Goal: Book appointment/travel/reservation

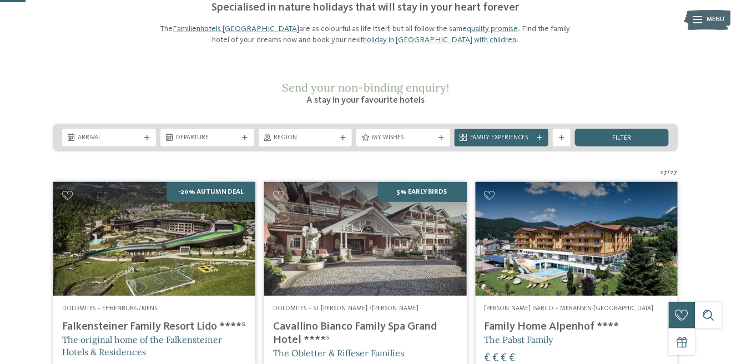
scroll to position [103, 0]
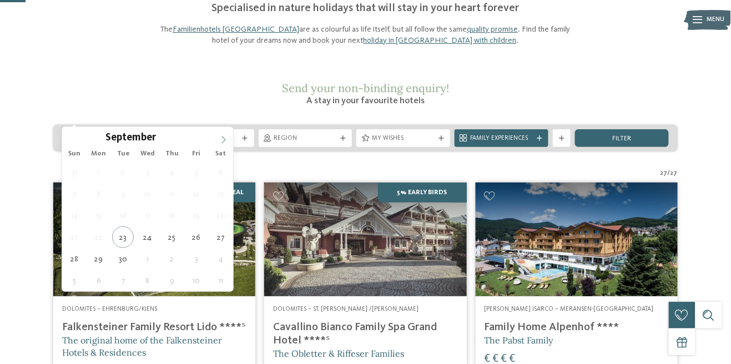
click at [226, 138] on icon at bounding box center [224, 140] width 8 height 8
click at [227, 141] on span at bounding box center [223, 136] width 19 height 19
click at [222, 142] on icon at bounding box center [224, 140] width 8 height 8
click at [220, 144] on span at bounding box center [223, 136] width 19 height 19
type input "****"
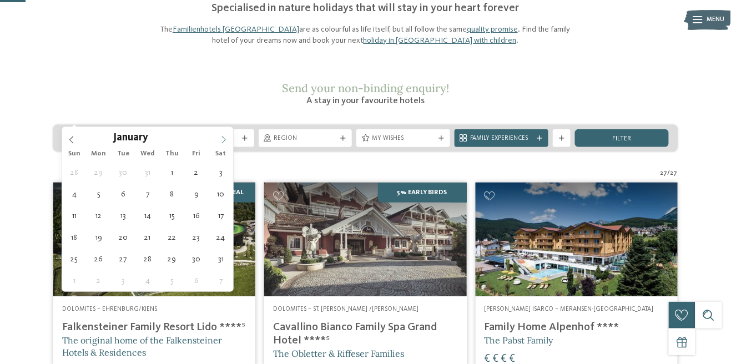
click at [220, 145] on span at bounding box center [223, 136] width 19 height 19
click at [217, 144] on span at bounding box center [223, 136] width 19 height 19
click at [217, 142] on span at bounding box center [223, 136] width 19 height 19
click at [219, 140] on span at bounding box center [223, 136] width 19 height 19
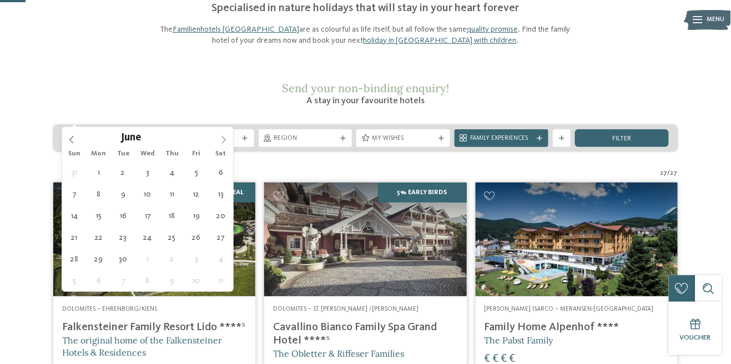
click at [217, 137] on span at bounding box center [223, 136] width 19 height 19
click at [219, 135] on span at bounding box center [223, 136] width 19 height 19
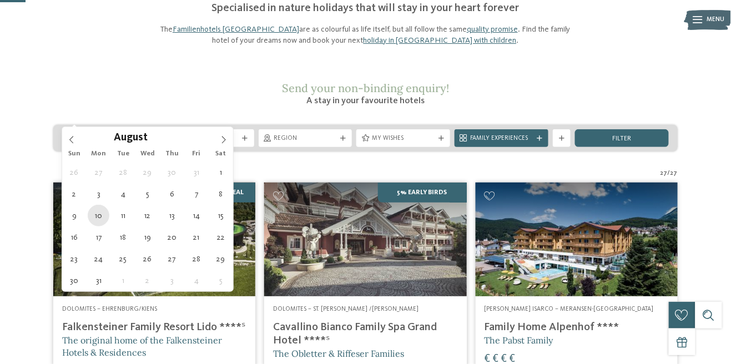
type div "10.08.2026"
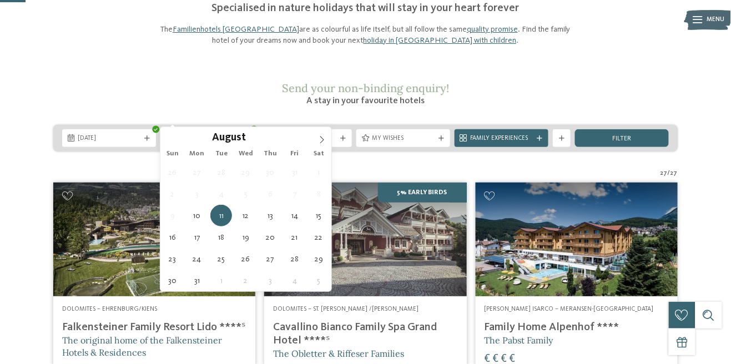
type input "****"
type div "10.08.2026"
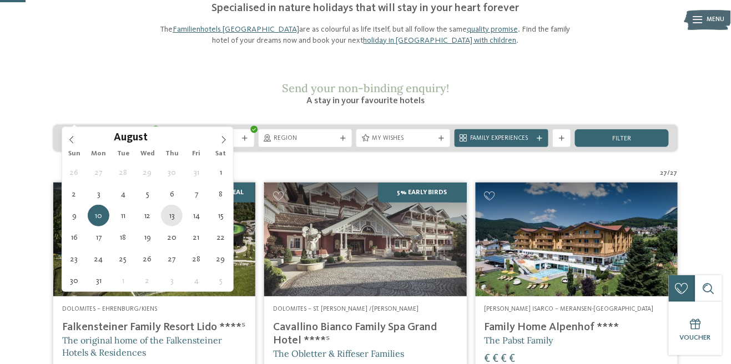
type div "13.08.2026"
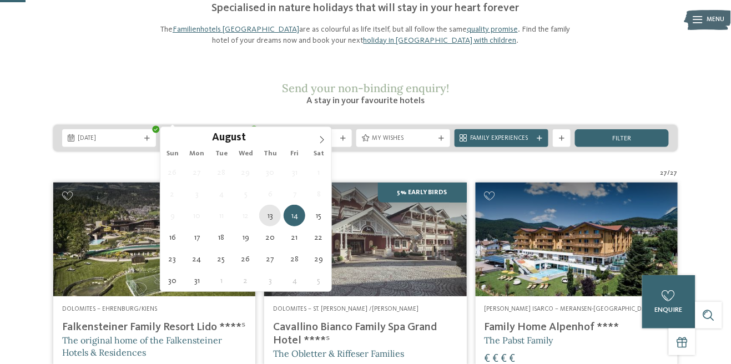
type div "13.08.2026"
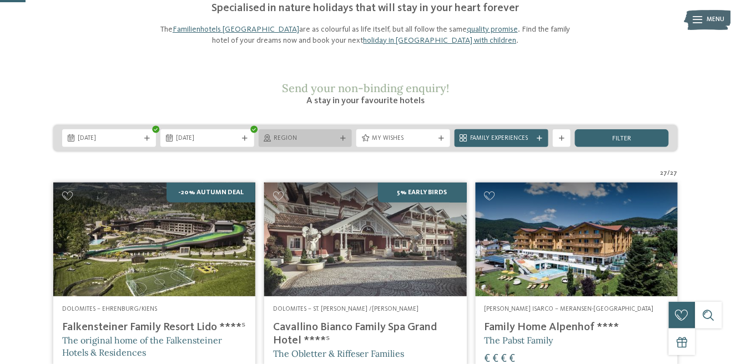
click at [331, 134] on span "Region" at bounding box center [305, 138] width 63 height 9
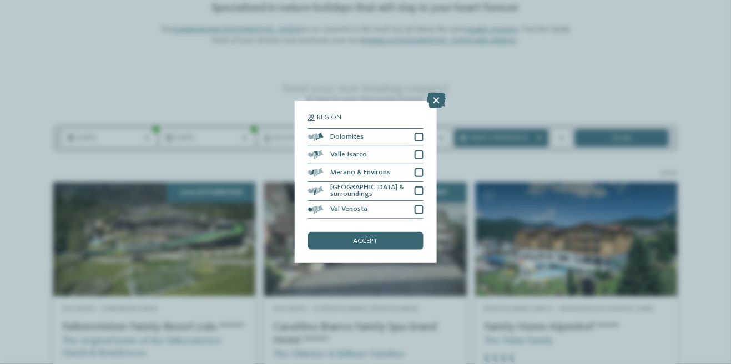
click at [578, 40] on div "Region Dolomites" at bounding box center [365, 182] width 731 height 364
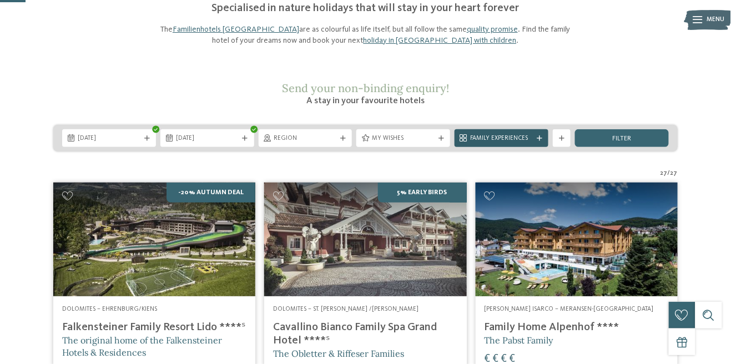
click at [529, 134] on span "Family Experiences" at bounding box center [501, 138] width 63 height 9
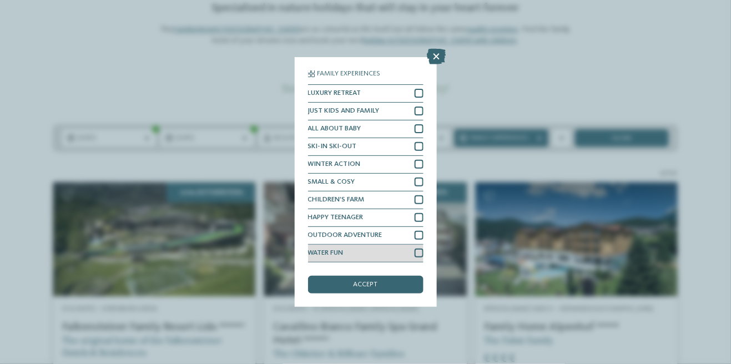
click at [401, 260] on div "WATER FUN" at bounding box center [365, 254] width 115 height 18
click at [406, 260] on div "WATER FUN" at bounding box center [365, 254] width 115 height 18
click at [436, 57] on icon at bounding box center [436, 57] width 19 height 16
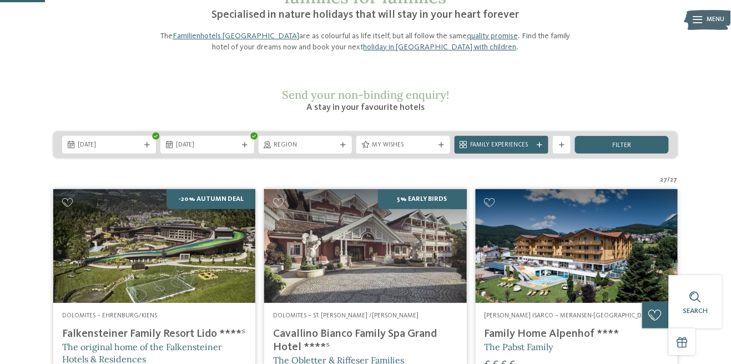
scroll to position [0, 0]
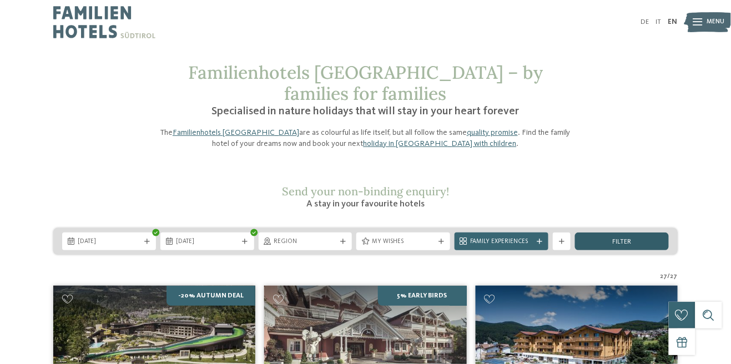
click at [630, 239] on span "filter" at bounding box center [621, 242] width 19 height 7
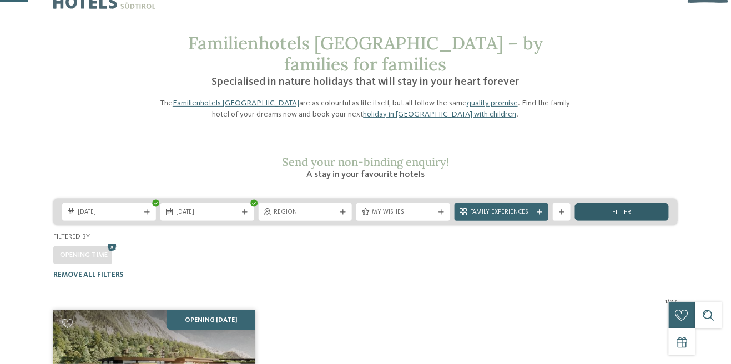
scroll to position [30, 0]
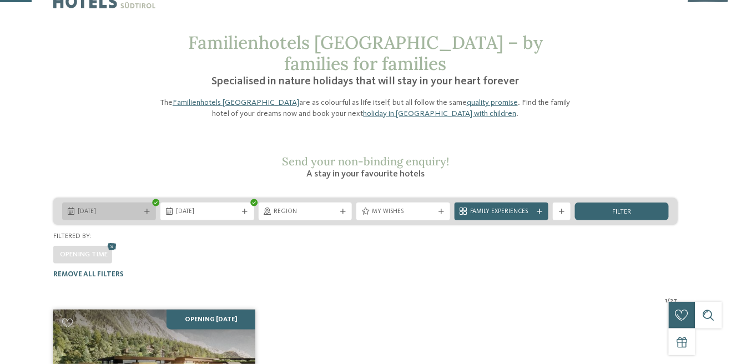
click at [624, 209] on span "filter" at bounding box center [621, 212] width 19 height 7
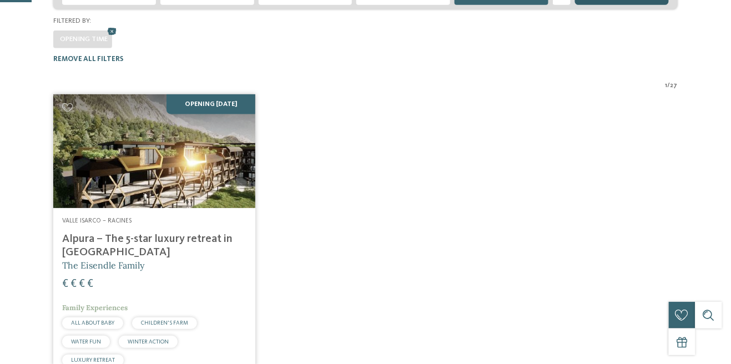
scroll to position [253, 0]
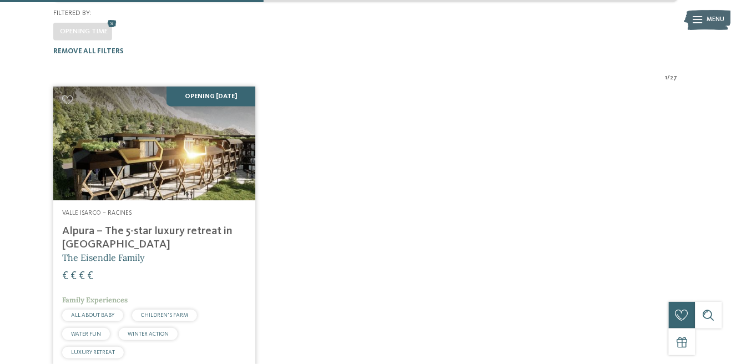
click at [212, 159] on img at bounding box center [154, 144] width 202 height 114
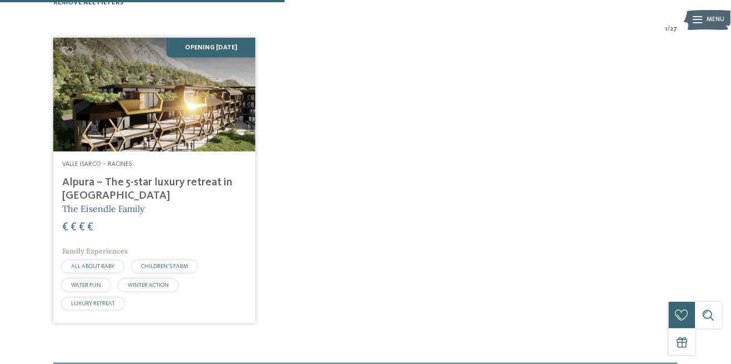
scroll to position [306, 0]
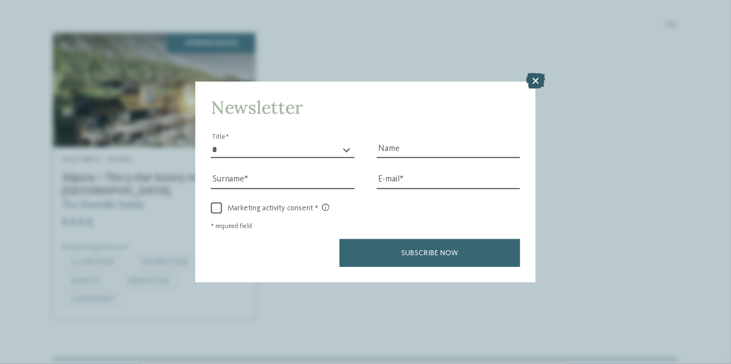
click at [533, 82] on icon at bounding box center [535, 81] width 19 height 16
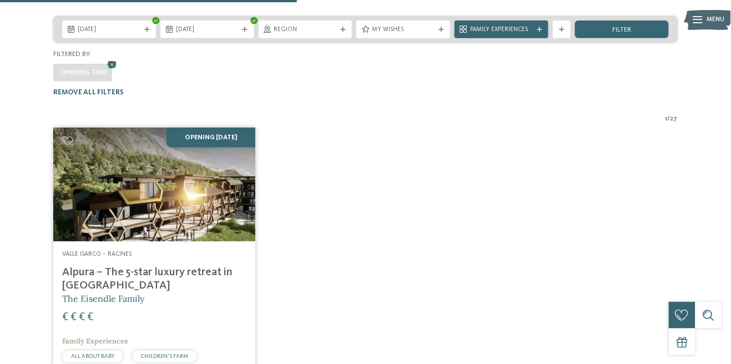
scroll to position [0, 0]
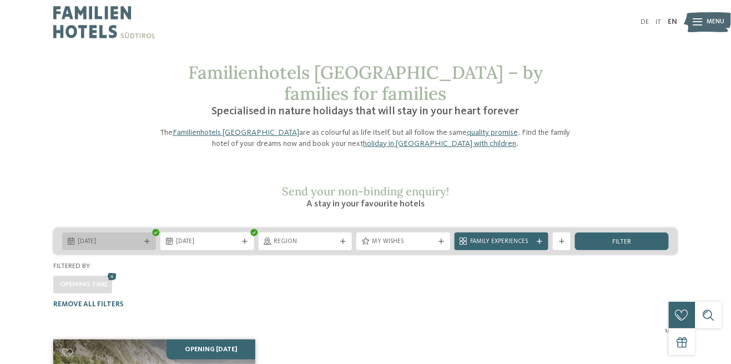
click at [126, 232] on div "11.08.2026" at bounding box center [109, 241] width 94 height 18
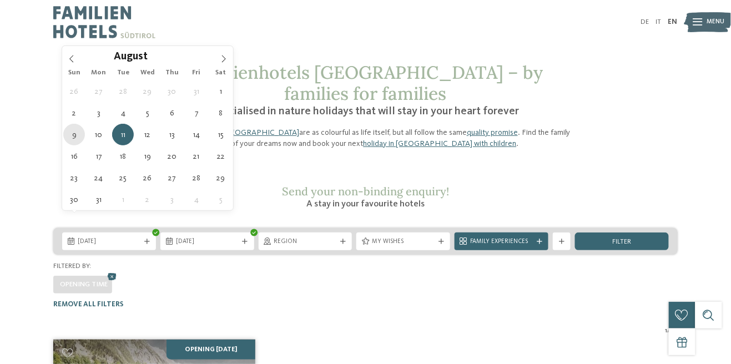
type div "09.08.2026"
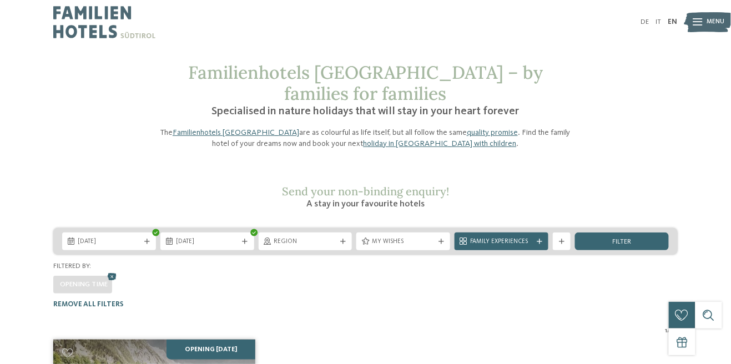
click at [343, 327] on div "1 / 27" at bounding box center [365, 331] width 624 height 9
click at [214, 232] on div "10.08.2026" at bounding box center [207, 241] width 94 height 18
click at [621, 232] on div "filter" at bounding box center [622, 241] width 94 height 18
click at [113, 271] on icon at bounding box center [111, 277] width 13 height 12
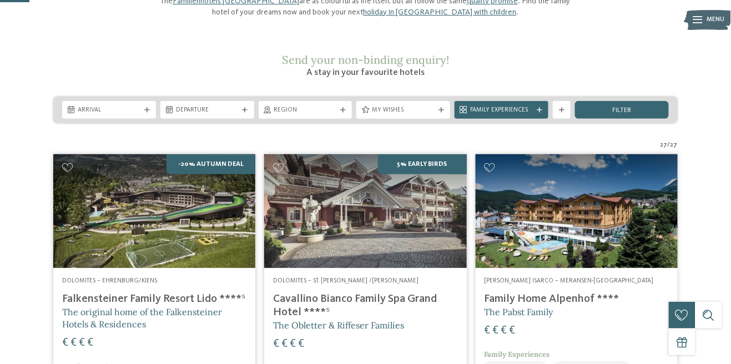
scroll to position [133, 0]
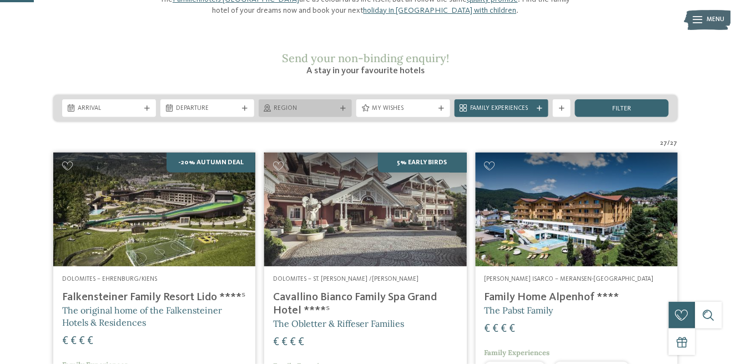
click at [324, 104] on span "Region" at bounding box center [305, 108] width 63 height 9
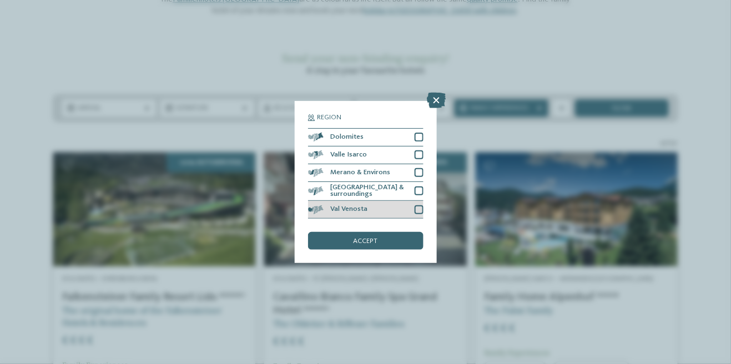
click at [418, 214] on div at bounding box center [418, 209] width 9 height 9
click at [398, 250] on div "accept" at bounding box center [365, 241] width 115 height 18
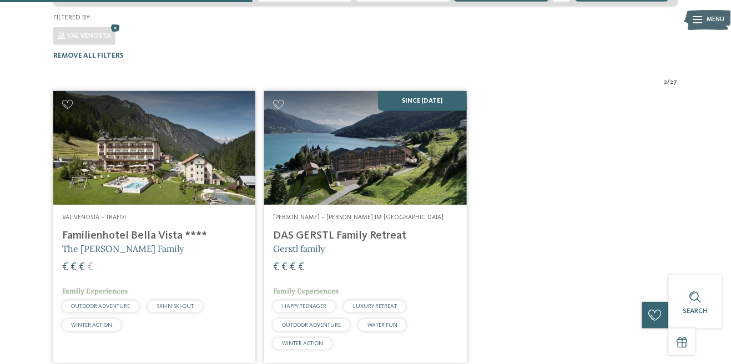
scroll to position [253, 0]
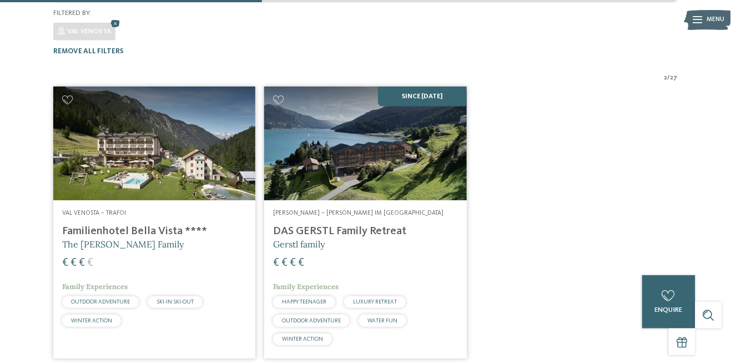
click at [151, 225] on h4 "Familienhotel Bella Vista ****" at bounding box center [154, 231] width 184 height 13
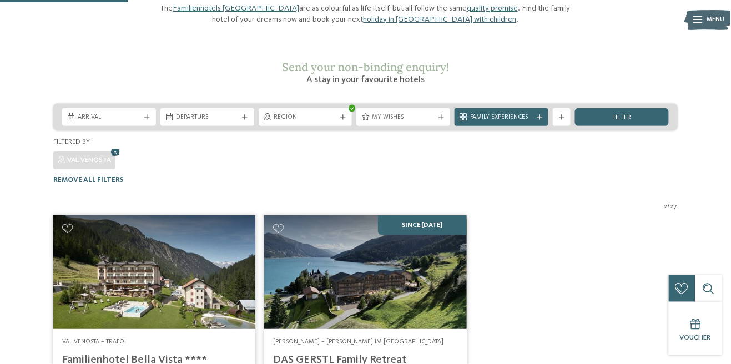
scroll to position [110, 0]
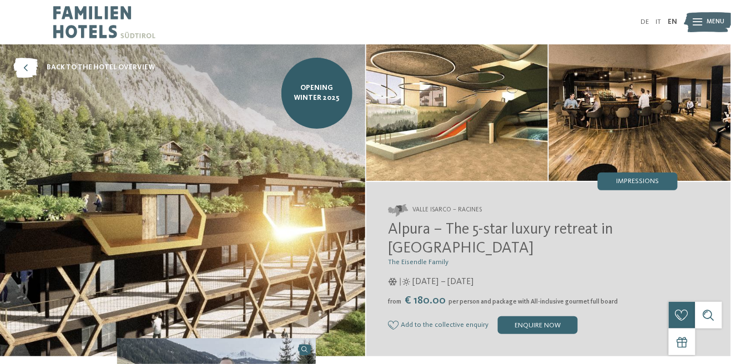
click at [503, 152] on img at bounding box center [457, 112] width 182 height 136
click at [599, 136] on img at bounding box center [640, 112] width 182 height 136
click at [597, 151] on img at bounding box center [640, 112] width 182 height 136
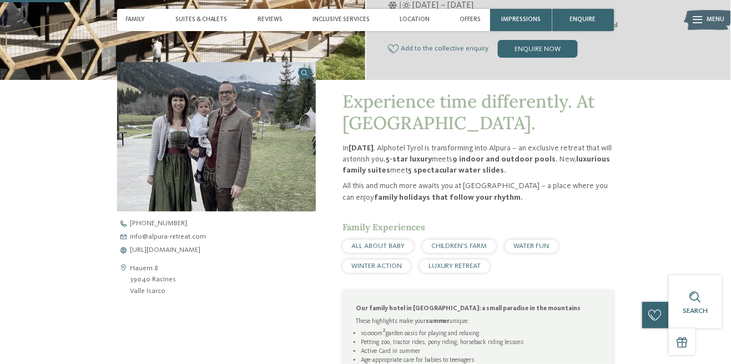
scroll to position [276, 0]
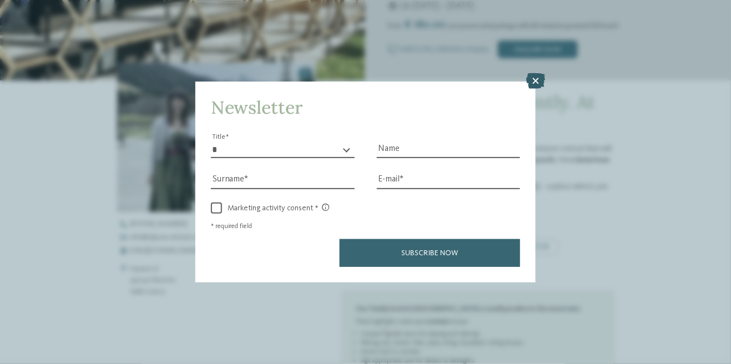
click at [539, 87] on icon at bounding box center [535, 81] width 19 height 16
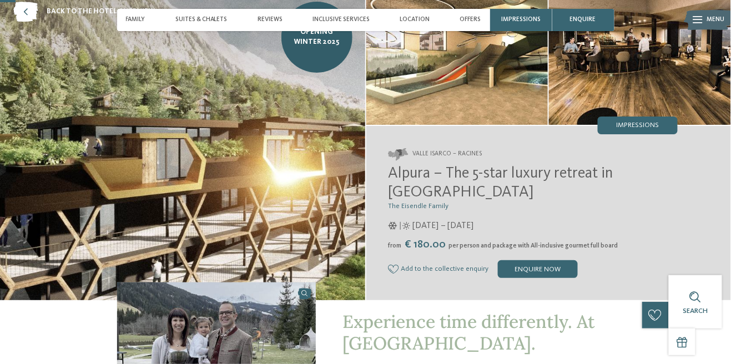
scroll to position [0, 0]
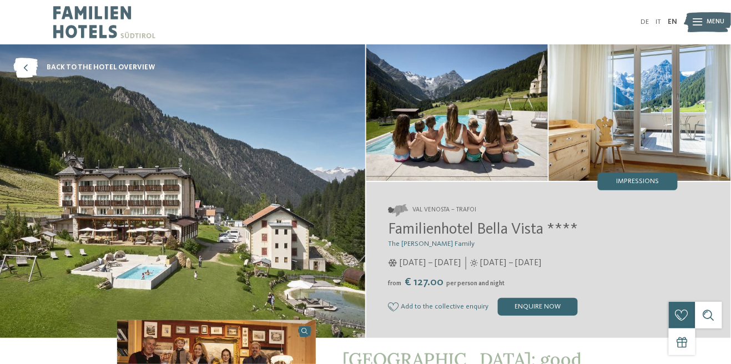
click at [290, 272] on img at bounding box center [182, 190] width 365 height 293
click at [310, 305] on img at bounding box center [182, 190] width 365 height 293
click at [456, 171] on img at bounding box center [457, 112] width 182 height 136
click at [529, 158] on img at bounding box center [457, 112] width 182 height 136
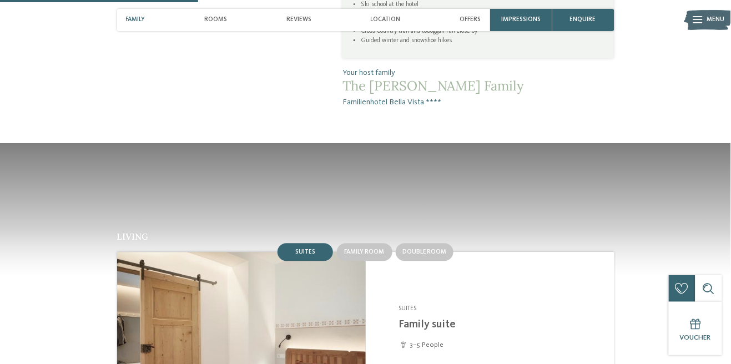
scroll to position [680, 0]
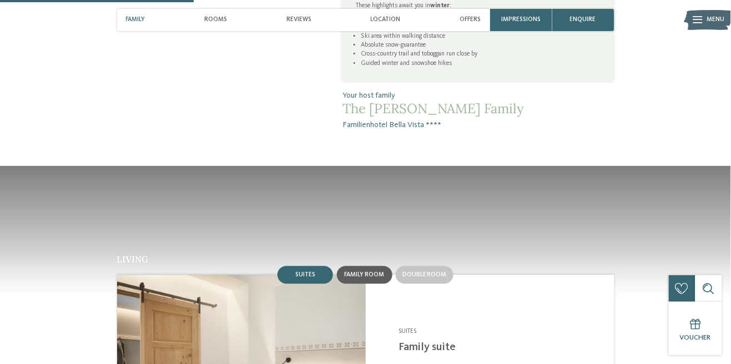
click at [377, 271] on span "Family room" at bounding box center [364, 274] width 40 height 7
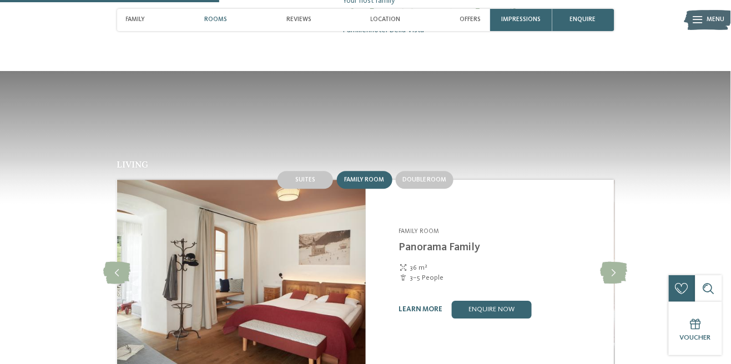
scroll to position [774, 0]
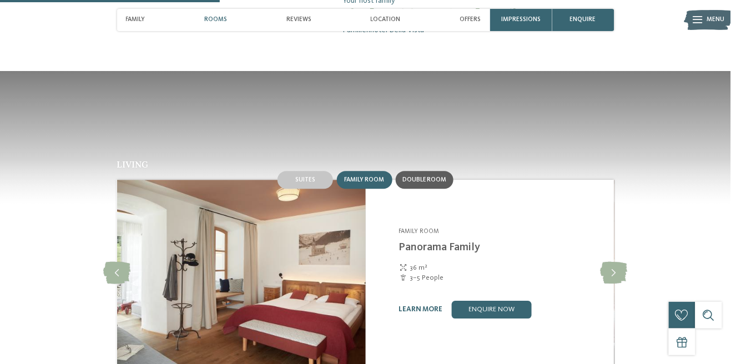
click at [432, 176] on span "Double room" at bounding box center [424, 179] width 44 height 7
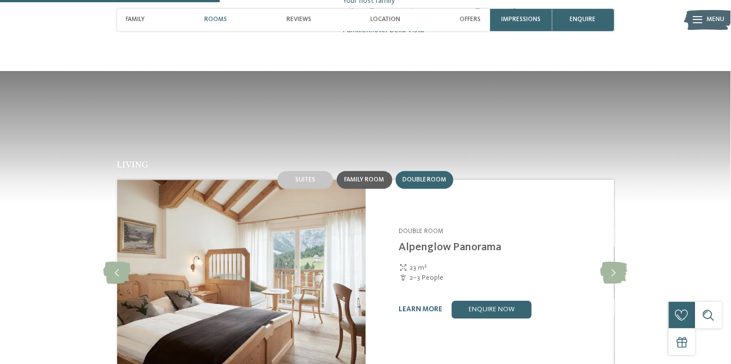
click at [365, 176] on span "Family room" at bounding box center [364, 179] width 40 height 7
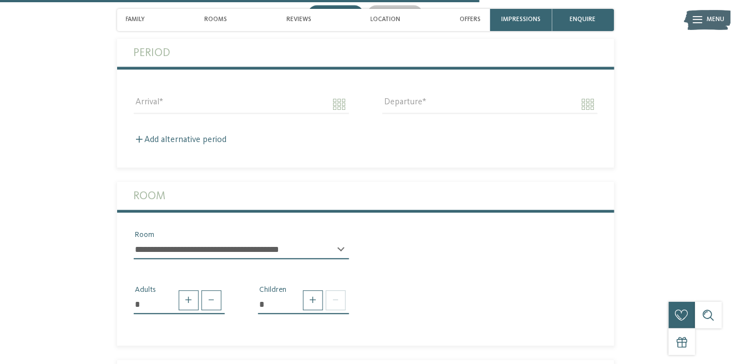
scroll to position [1721, 0]
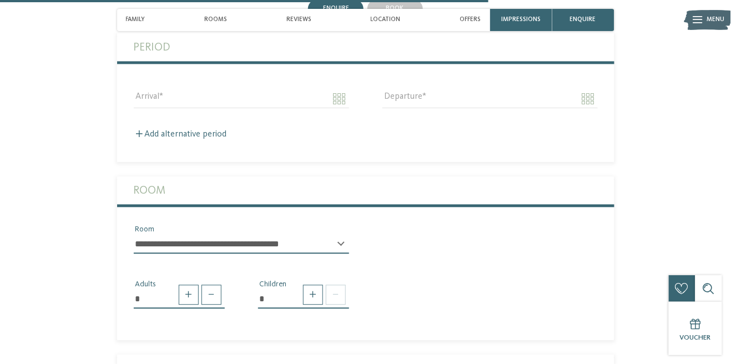
click at [342, 235] on select "**********" at bounding box center [241, 244] width 215 height 19
click at [423, 315] on fieldset "**********" at bounding box center [365, 257] width 497 height 163
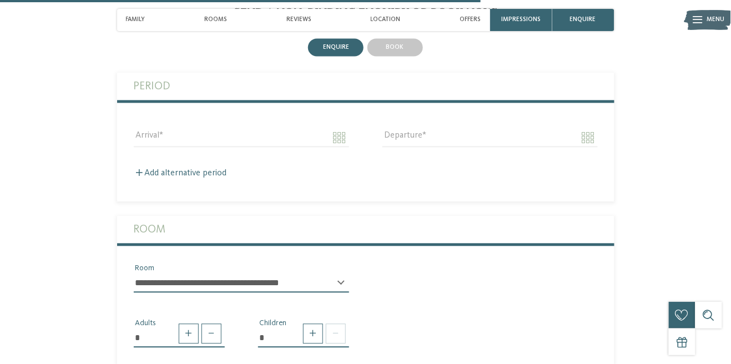
scroll to position [1664, 0]
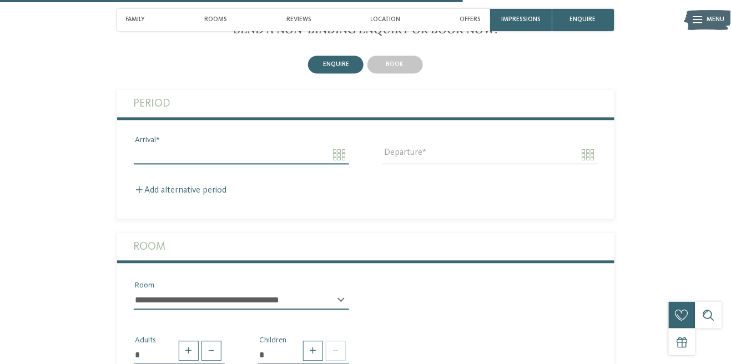
click at [342, 146] on input "Arrival" at bounding box center [241, 155] width 215 height 19
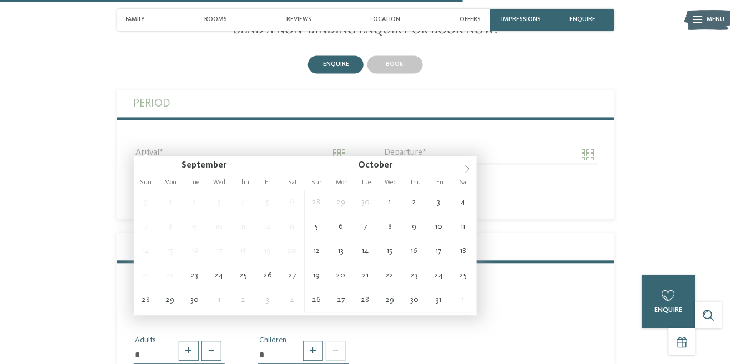
click at [463, 171] on icon at bounding box center [467, 169] width 8 height 8
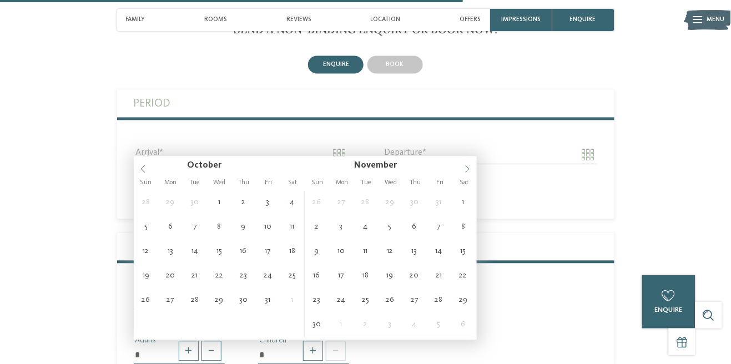
click at [466, 169] on icon at bounding box center [467, 169] width 8 height 8
click at [467, 169] on icon at bounding box center [467, 169] width 8 height 8
type input "****"
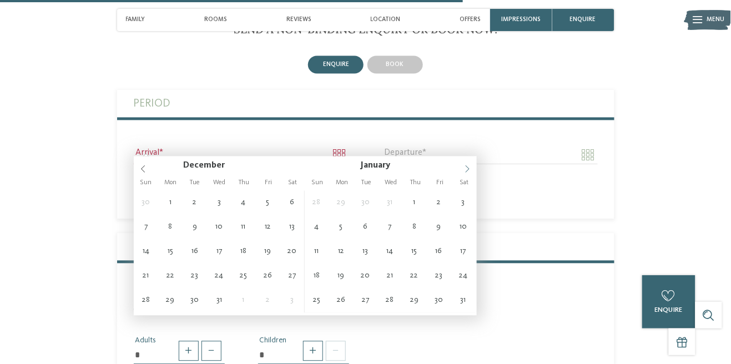
click at [463, 170] on span at bounding box center [467, 165] width 19 height 19
type input "****"
click at [463, 170] on icon at bounding box center [467, 169] width 8 height 8
click at [460, 175] on span at bounding box center [467, 165] width 19 height 19
click at [460, 171] on span at bounding box center [467, 165] width 19 height 19
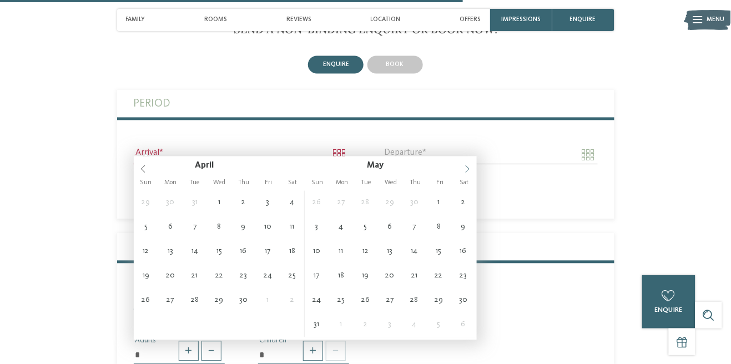
click at [459, 168] on span at bounding box center [467, 165] width 19 height 19
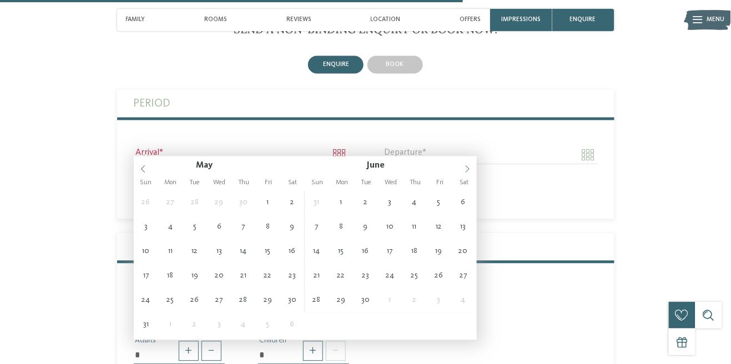
click at [459, 171] on span at bounding box center [467, 165] width 19 height 19
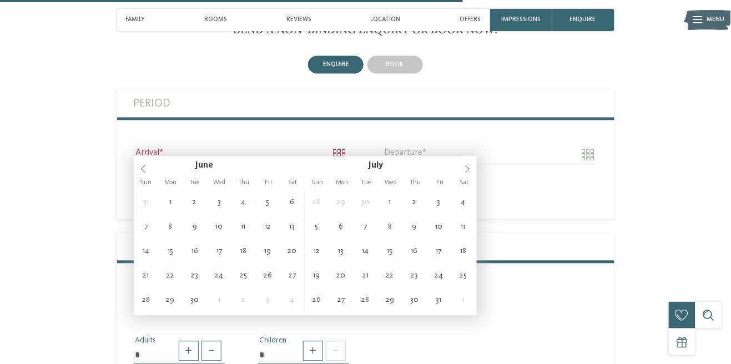
click at [458, 168] on span at bounding box center [467, 165] width 19 height 19
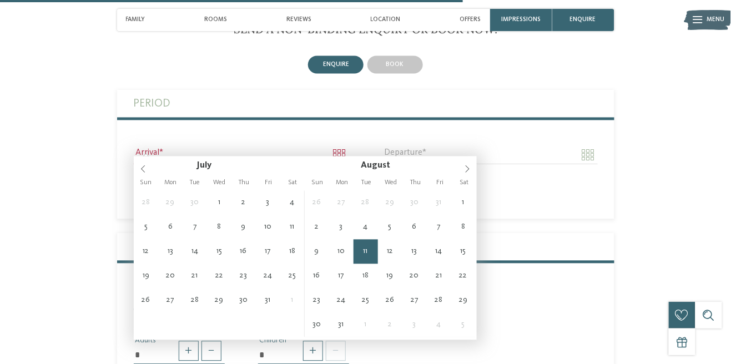
type input "**********"
type input "****"
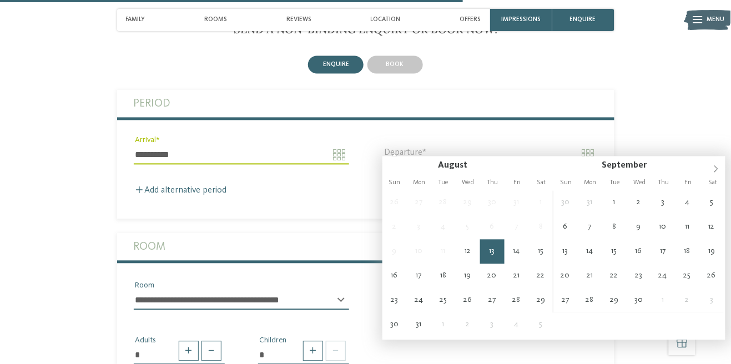
type input "**********"
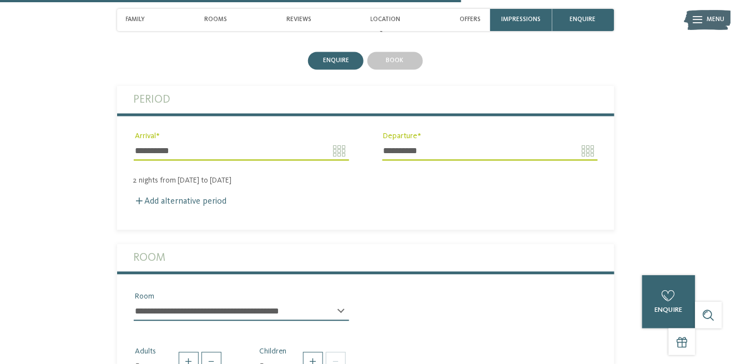
scroll to position [1670, 0]
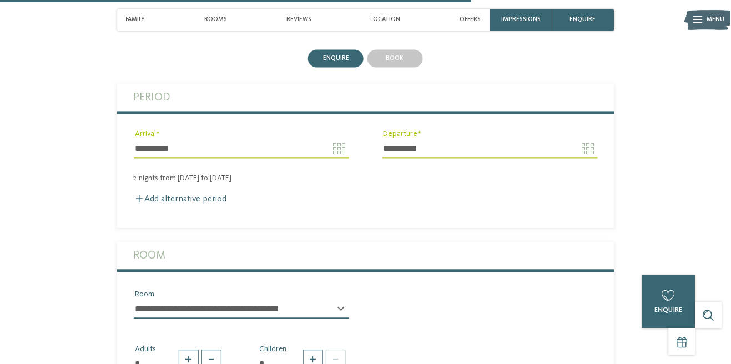
type input "**********"
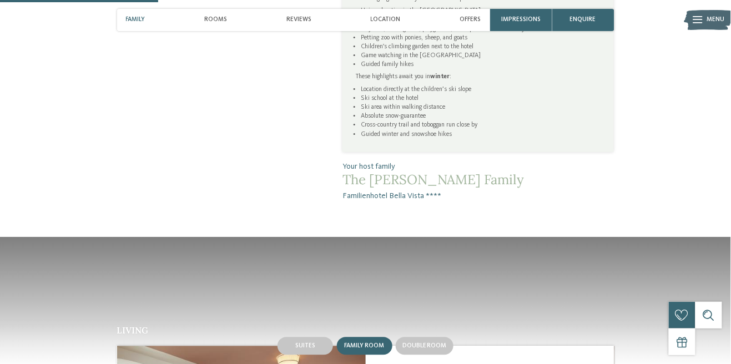
scroll to position [0, 0]
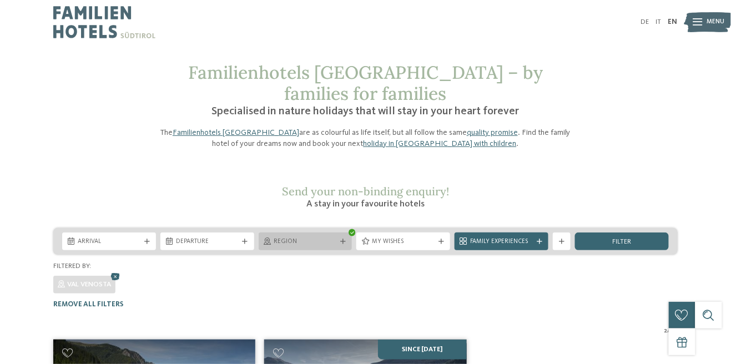
click at [330, 237] on span "Region" at bounding box center [305, 241] width 63 height 9
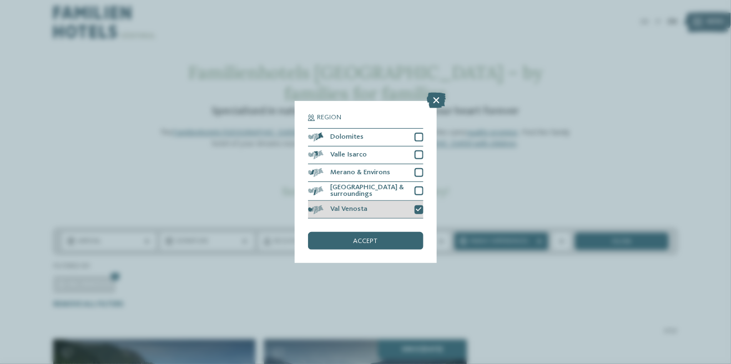
click at [422, 215] on div "Val Venosta" at bounding box center [365, 210] width 115 height 18
click at [442, 105] on icon at bounding box center [436, 101] width 19 height 16
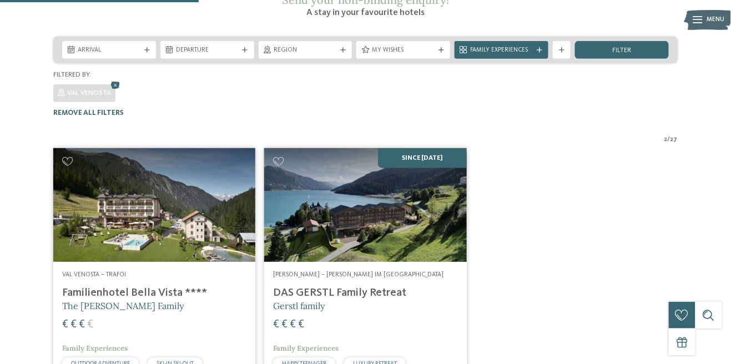
scroll to position [191, 0]
click at [113, 80] on icon at bounding box center [115, 86] width 13 height 12
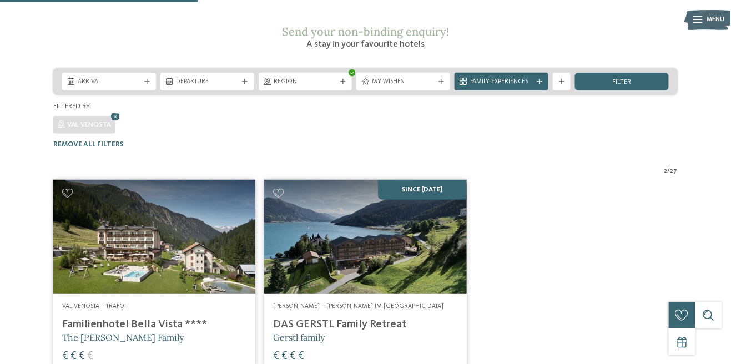
scroll to position [0, 0]
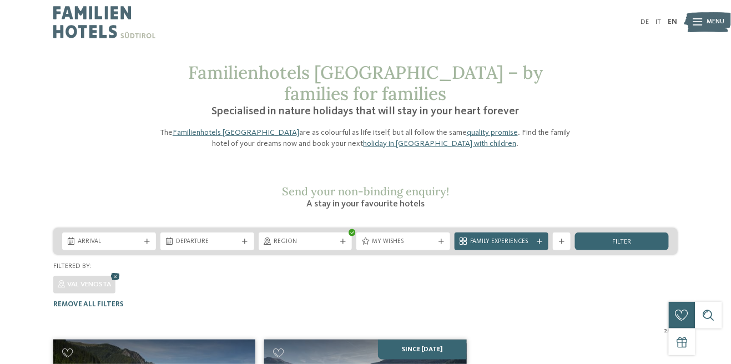
click at [119, 271] on icon at bounding box center [115, 277] width 13 height 12
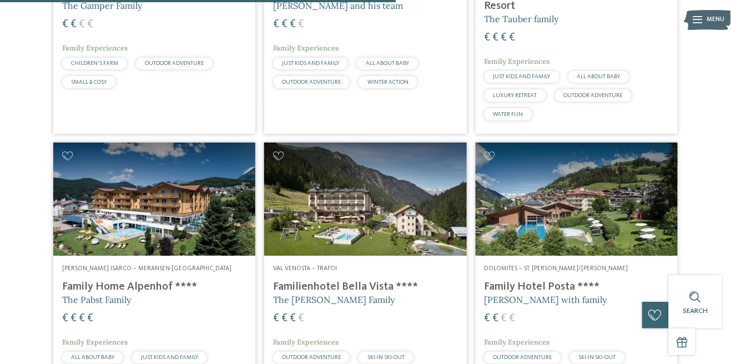
scroll to position [1575, 0]
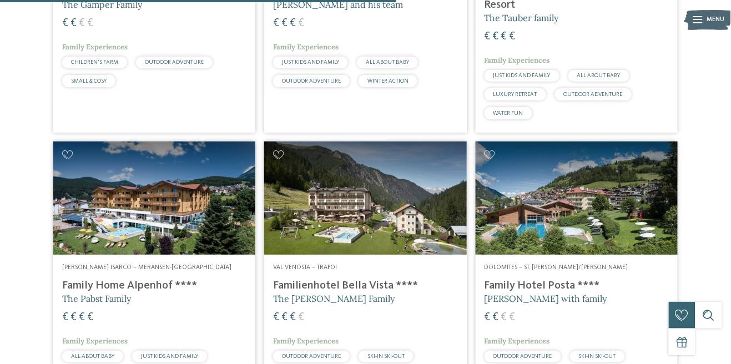
click at [546, 279] on h4 "Family Hotel Posta ****" at bounding box center [576, 285] width 184 height 13
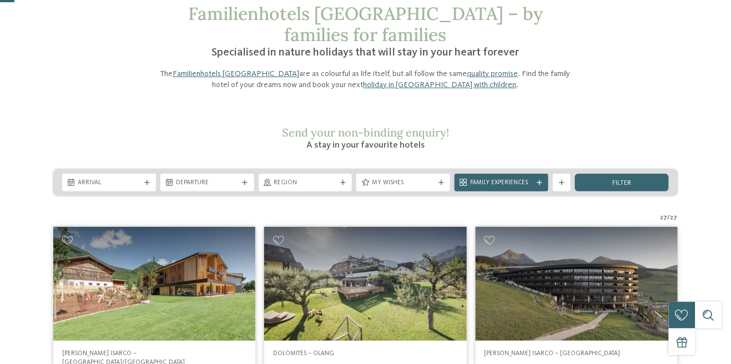
scroll to position [58, 0]
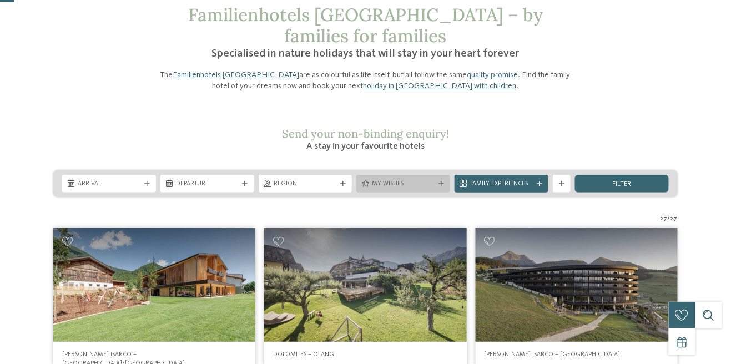
click at [403, 175] on div "My wishes" at bounding box center [403, 184] width 94 height 18
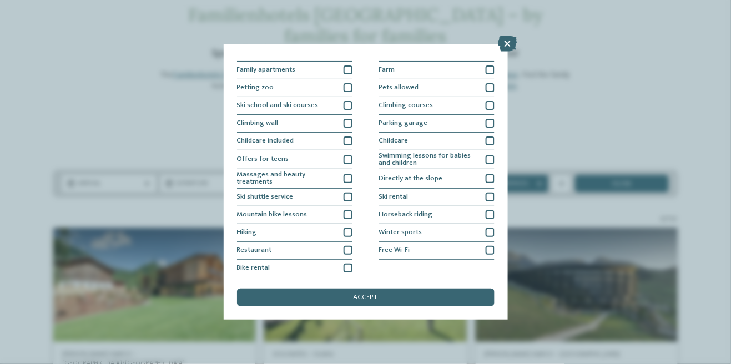
scroll to position [99, 0]
click at [341, 270] on div "Bike rental" at bounding box center [294, 269] width 115 height 18
click at [424, 301] on div "accept" at bounding box center [365, 297] width 257 height 18
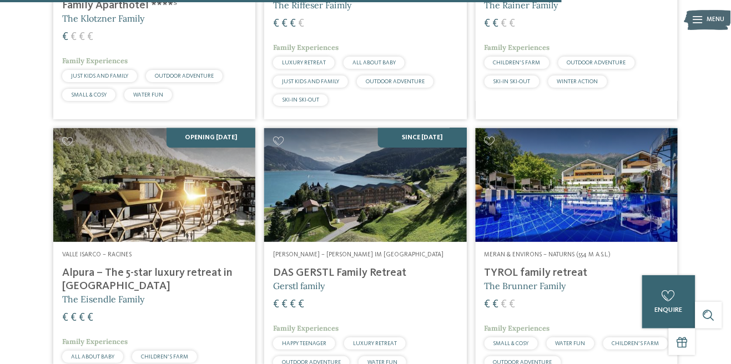
scroll to position [1644, 0]
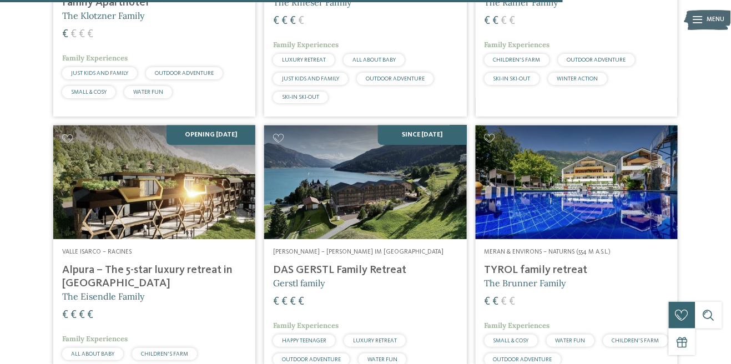
click at [635, 167] on img at bounding box center [576, 182] width 202 height 114
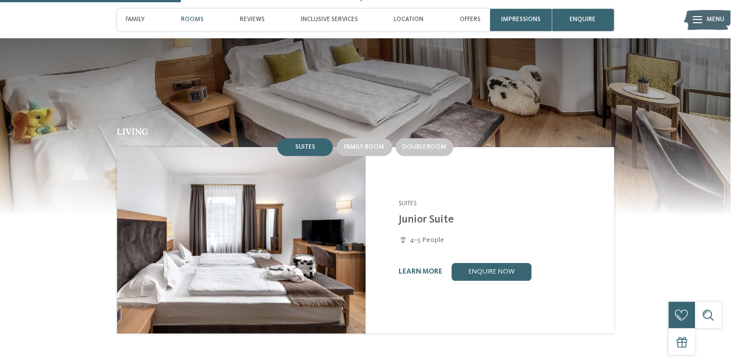
scroll to position [739, 0]
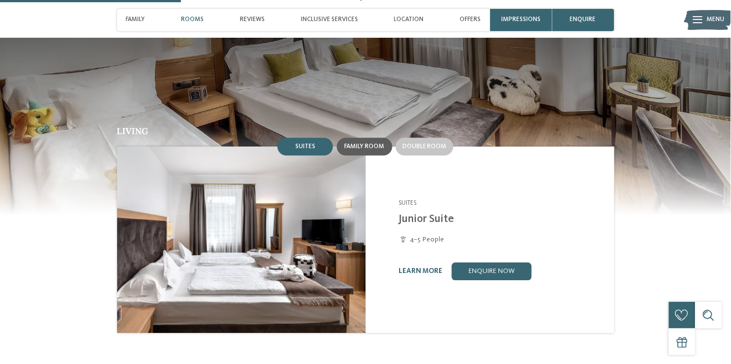
click at [367, 138] on div "Family room" at bounding box center [364, 147] width 55 height 18
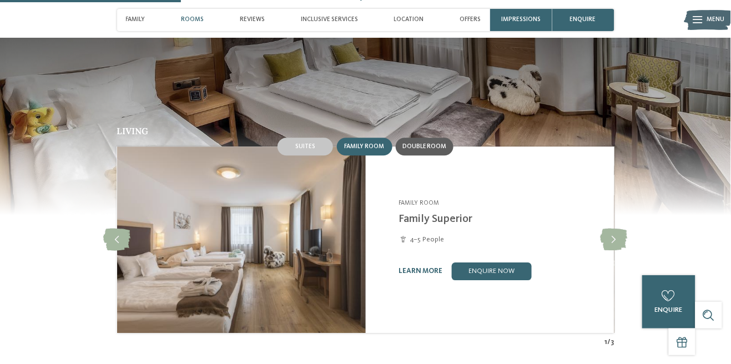
click at [439, 143] on span "Double room" at bounding box center [424, 146] width 44 height 7
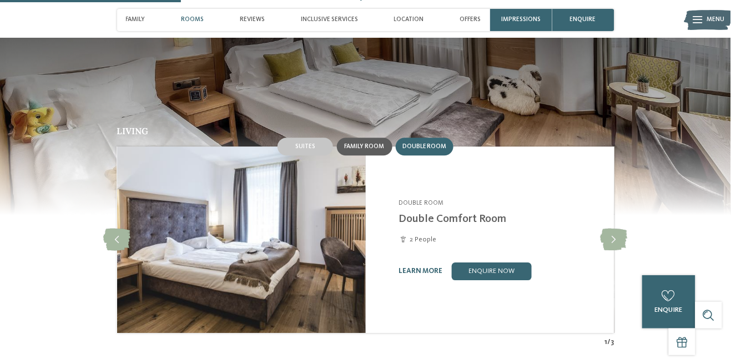
click at [373, 143] on span "Family room" at bounding box center [364, 146] width 40 height 7
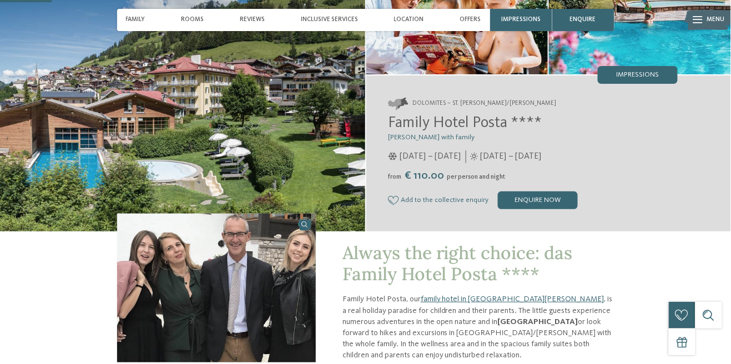
scroll to position [0, 0]
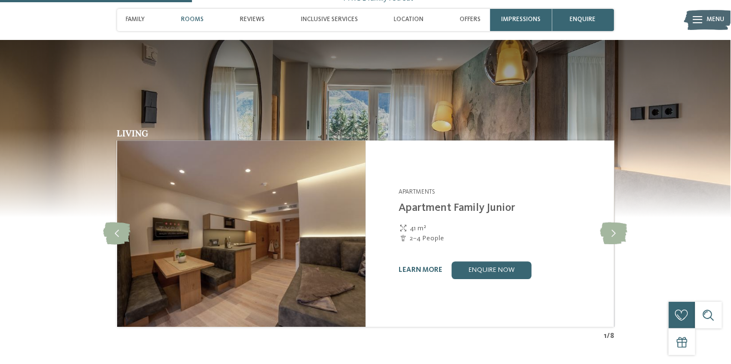
scroll to position [730, 0]
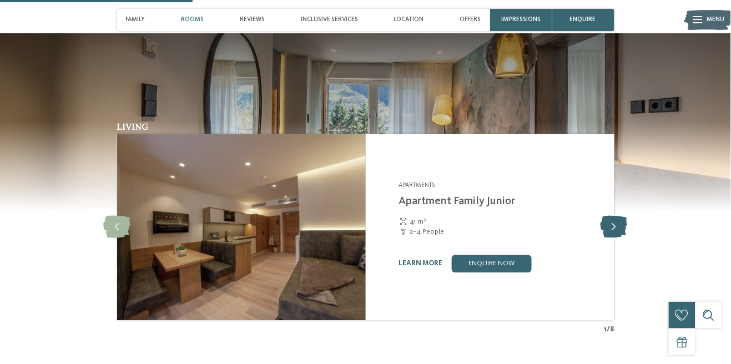
click at [612, 227] on icon at bounding box center [613, 227] width 27 height 22
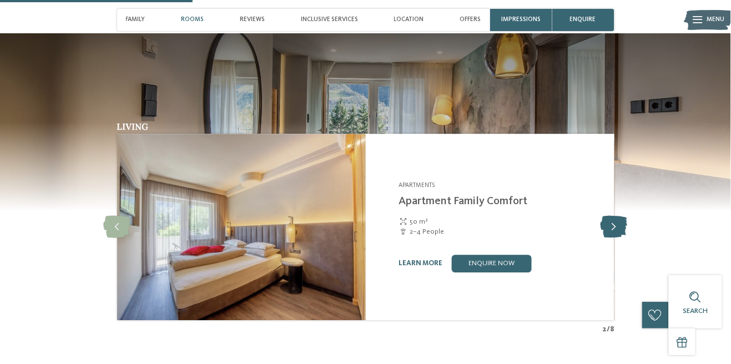
click at [614, 232] on icon at bounding box center [613, 227] width 27 height 22
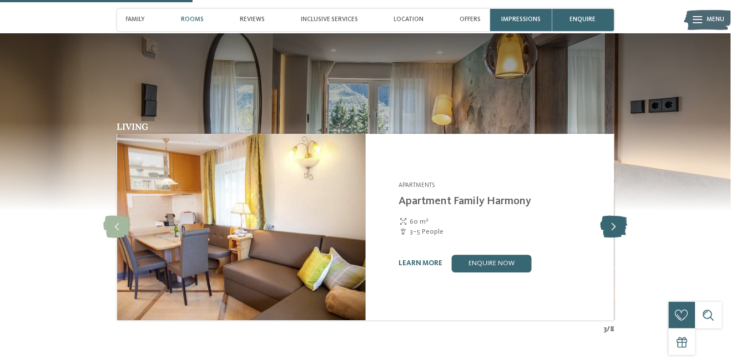
click at [610, 226] on icon at bounding box center [613, 227] width 27 height 22
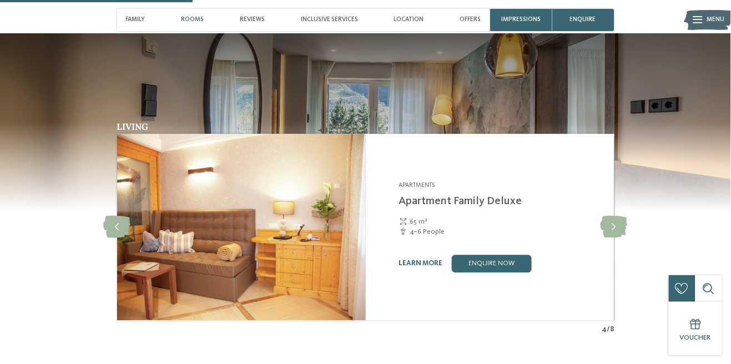
click at [585, 235] on div "4–6 People" at bounding box center [501, 232] width 204 height 10
click at [508, 188] on h4 "Apartments" at bounding box center [501, 185] width 204 height 9
click at [516, 203] on link "Apartment Family Deluxe" at bounding box center [460, 201] width 123 height 11
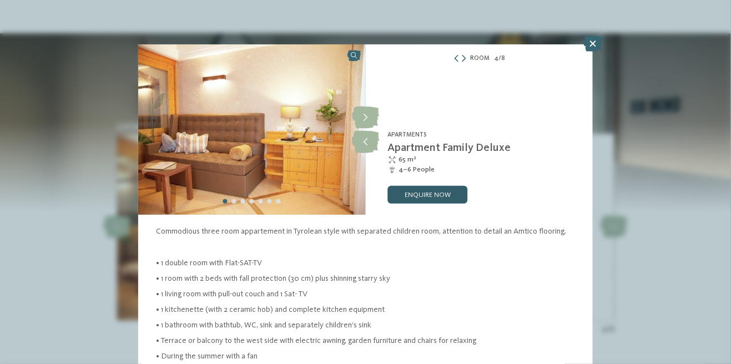
click at [460, 197] on link "enquire now" at bounding box center [428, 195] width 80 height 18
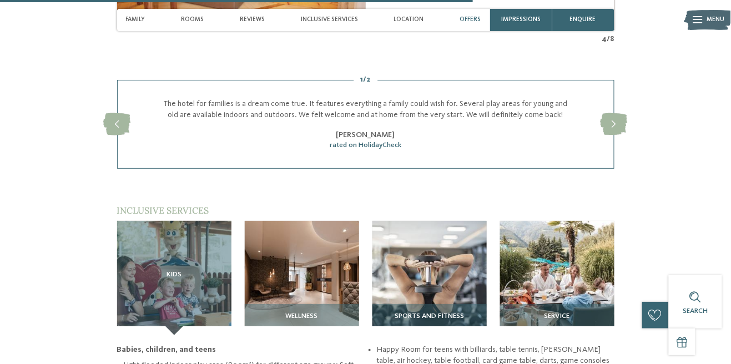
scroll to position [1453, 0]
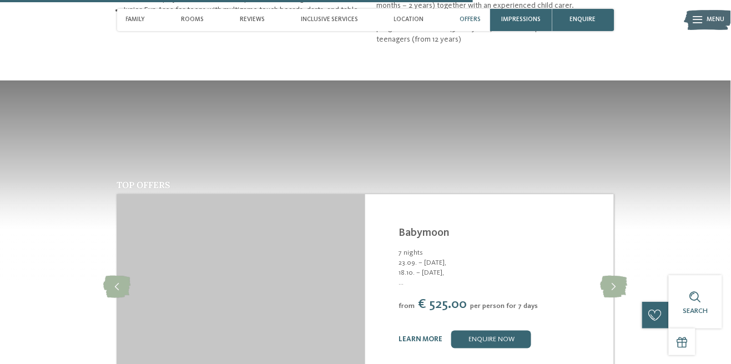
click at [468, 194] on div "TYROL family retreat Naturns (554 m a.s.l.) - [PERSON_NAME] & Environs Babymoon…" at bounding box center [489, 287] width 249 height 186
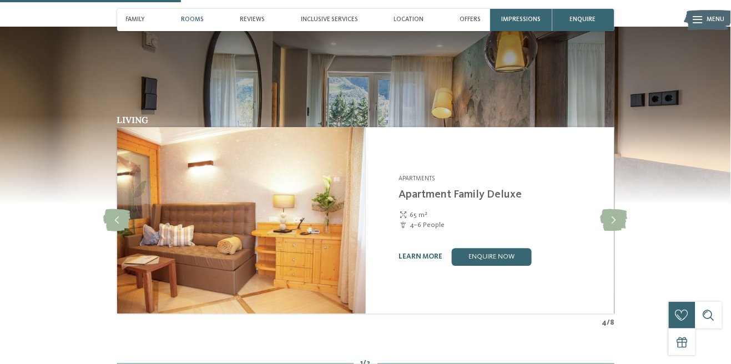
scroll to position [739, 0]
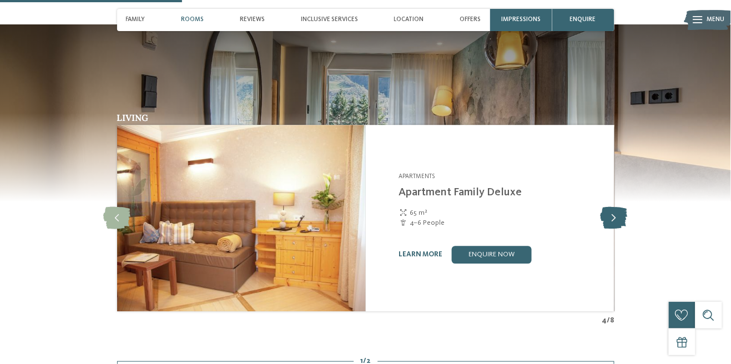
click at [619, 211] on icon at bounding box center [613, 218] width 27 height 22
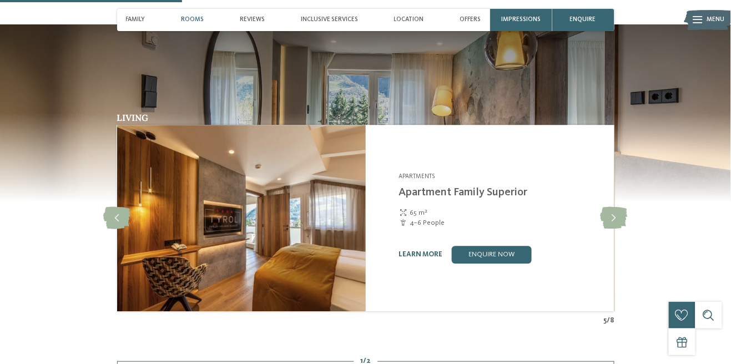
click at [517, 206] on div "TYROL family retreat Naturns (554 m a.s.l.) - [PERSON_NAME] & Environs Apartmen…" at bounding box center [501, 218] width 204 height 90
click at [506, 187] on link "Apartment Family Superior" at bounding box center [463, 192] width 129 height 11
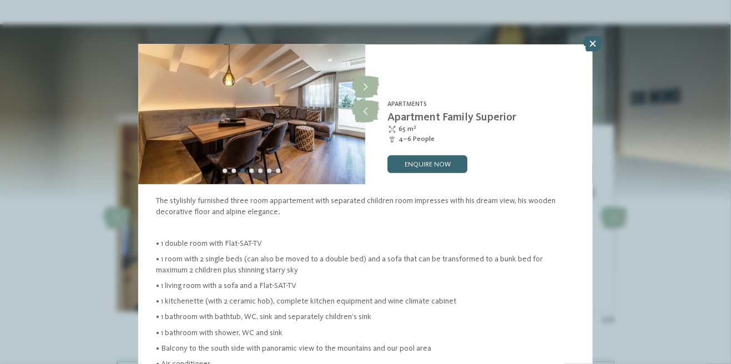
scroll to position [31, 0]
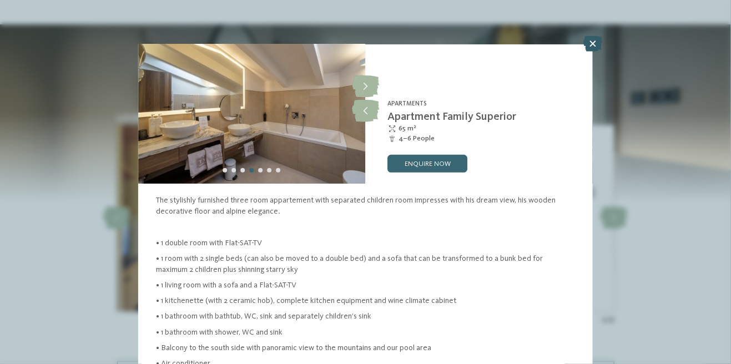
click at [594, 48] on icon at bounding box center [592, 44] width 19 height 16
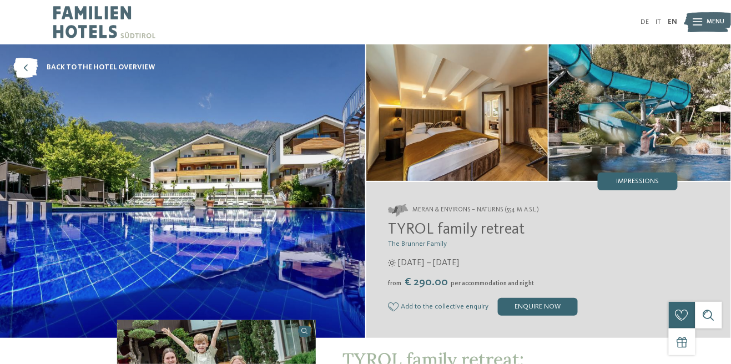
copy span "TYROL family retreat"
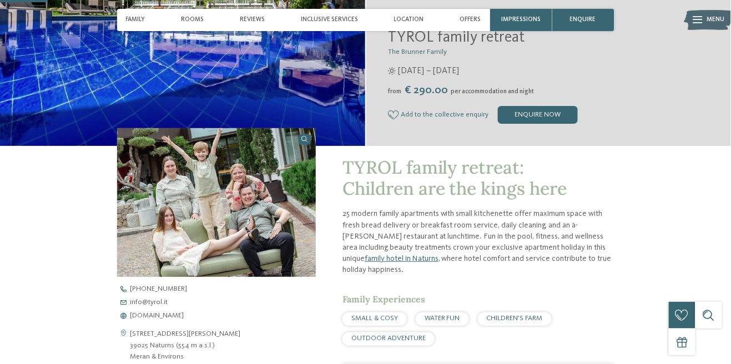
scroll to position [193, 0]
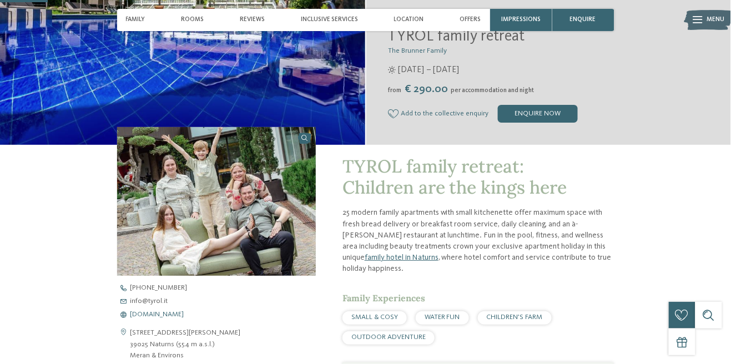
click at [158, 315] on span "[DOMAIN_NAME]" at bounding box center [157, 314] width 54 height 7
